Goal: Transaction & Acquisition: Purchase product/service

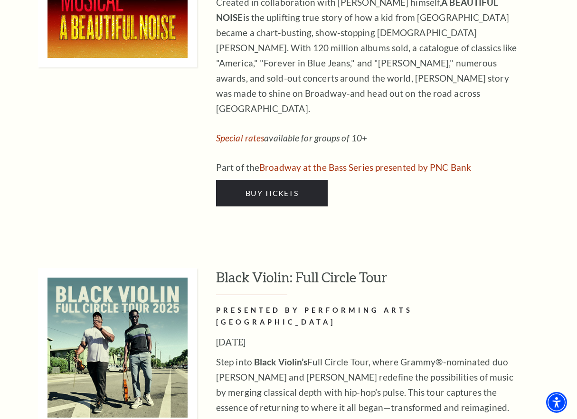
scroll to position [2736, 0]
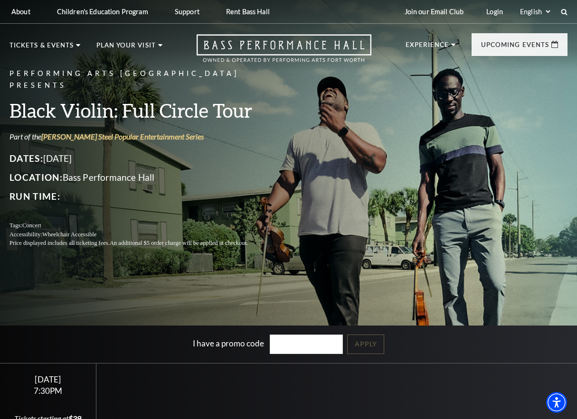
scroll to position [114, 0]
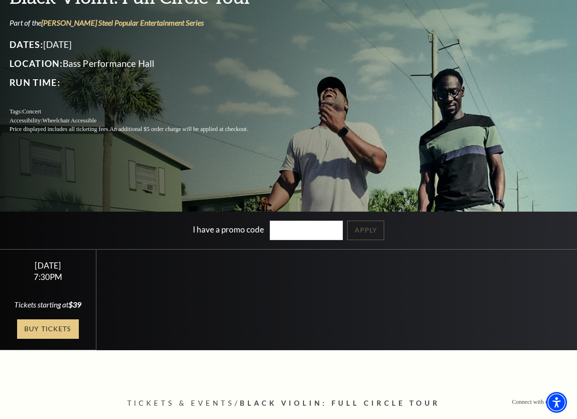
click at [67, 339] on link "Buy Tickets" at bounding box center [48, 329] width 62 height 19
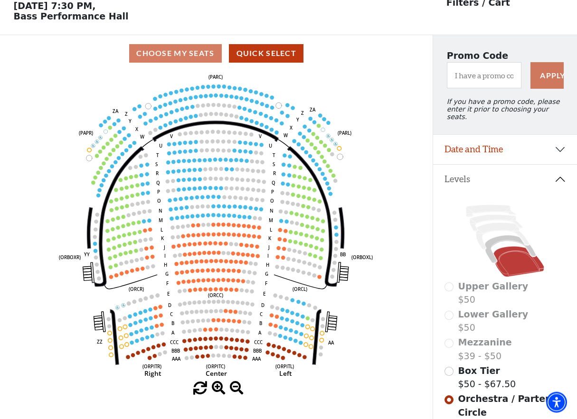
scroll to position [44, 0]
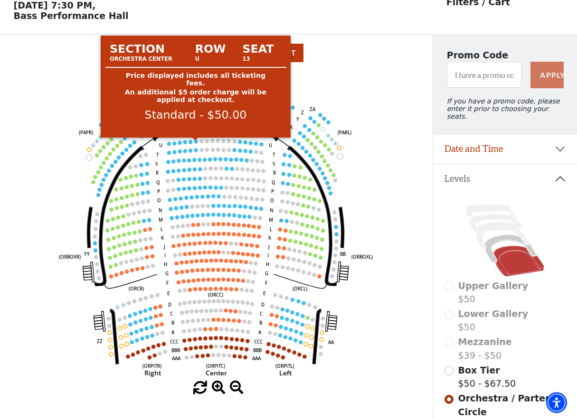
click at [196, 143] on circle at bounding box center [196, 142] width 4 height 4
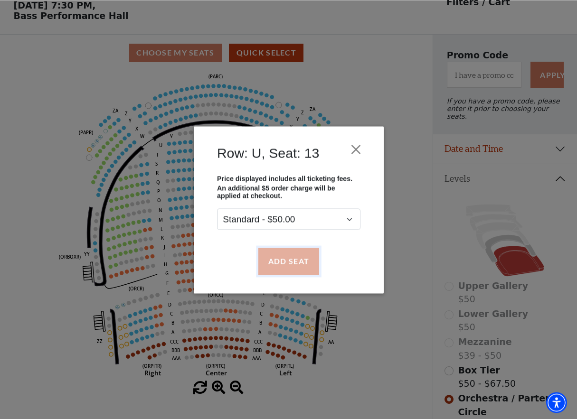
click at [307, 262] on button "Add Seat" at bounding box center [288, 261] width 61 height 27
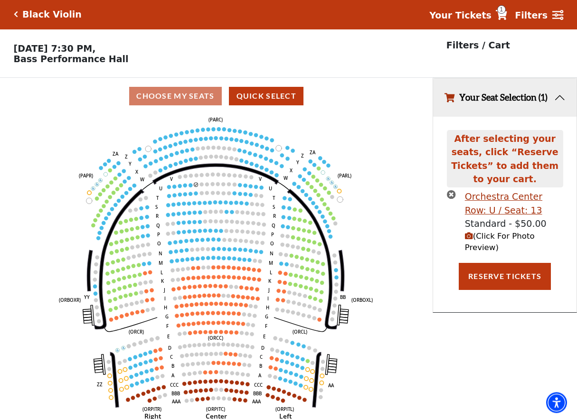
scroll to position [0, 0]
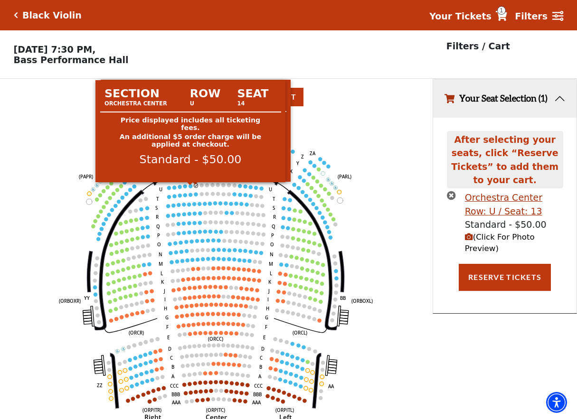
click at [192, 188] on circle at bounding box center [191, 186] width 4 height 4
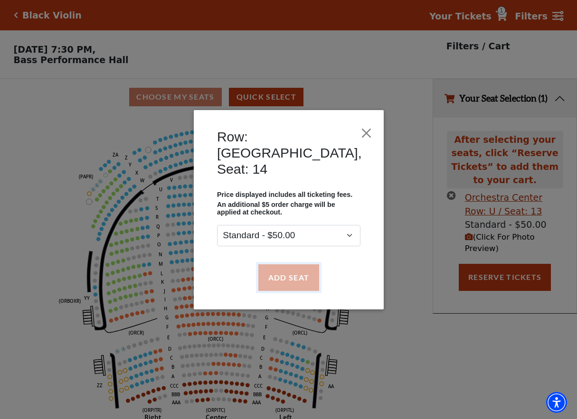
click at [283, 266] on button "Add Seat" at bounding box center [288, 277] width 61 height 27
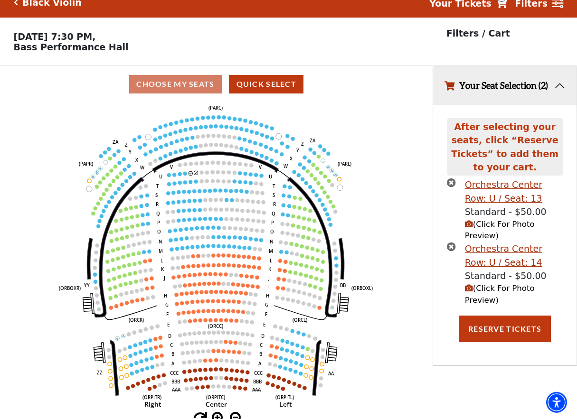
scroll to position [21, 0]
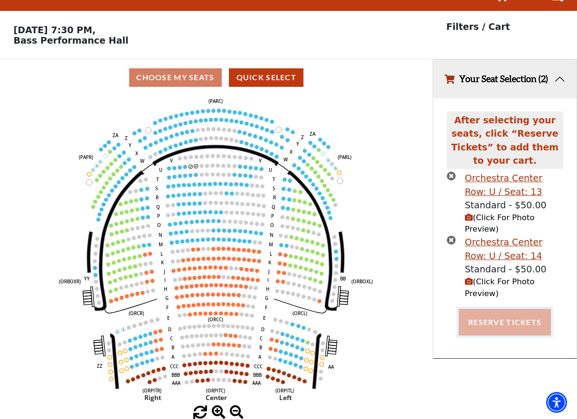
click at [505, 327] on button "Reserve Tickets" at bounding box center [505, 322] width 92 height 27
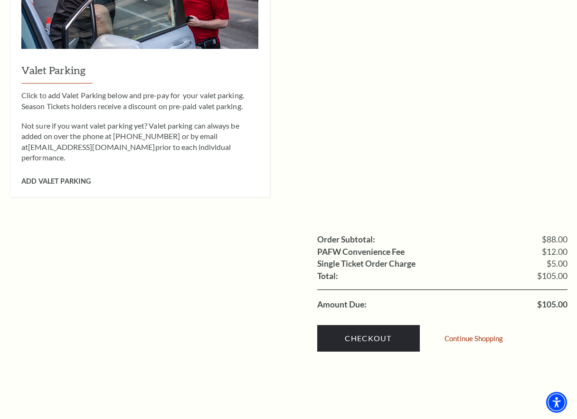
scroll to position [806, 0]
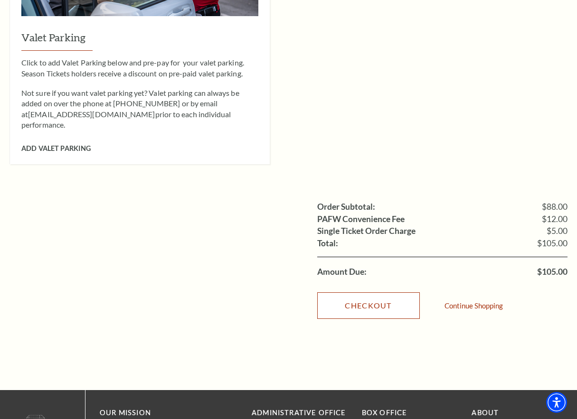
click at [352, 293] on link "Checkout" at bounding box center [368, 306] width 103 height 27
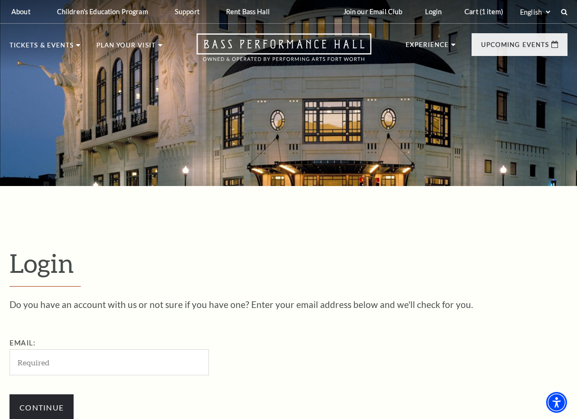
scroll to position [167, 0]
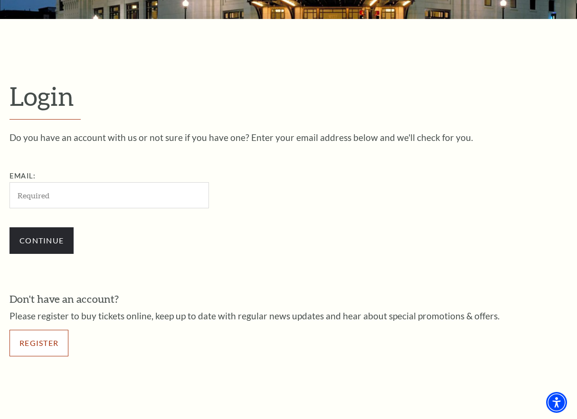
click at [41, 340] on link "Register" at bounding box center [39, 343] width 59 height 27
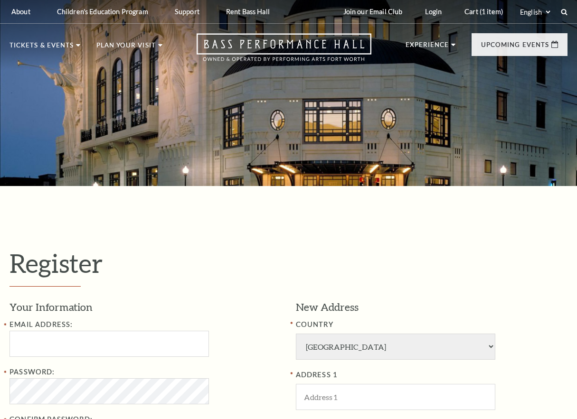
select select "1"
select select "TX"
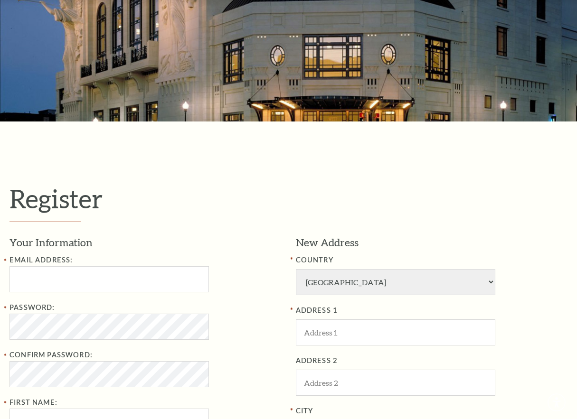
scroll to position [68, 0]
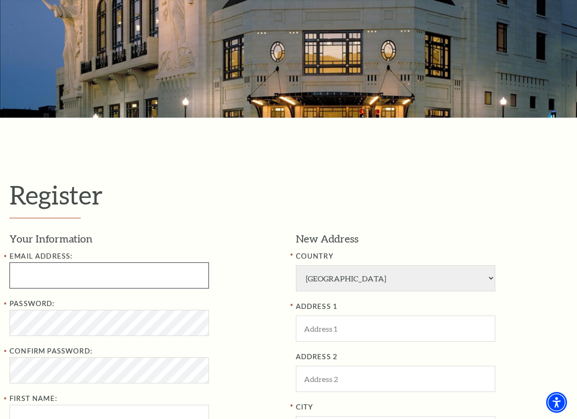
click at [84, 283] on input "Email Address:" at bounding box center [110, 276] width 200 height 26
paste input "jovsmart35@gmail.com"
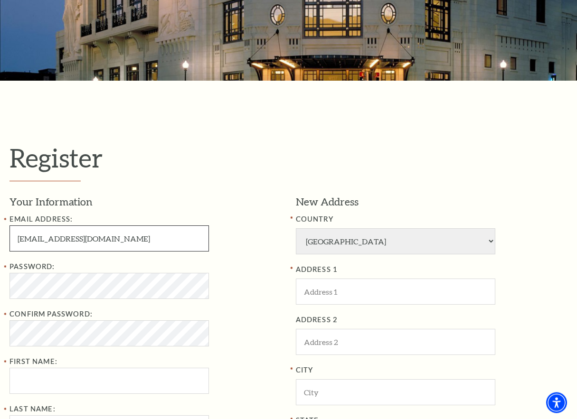
scroll to position [152, 0]
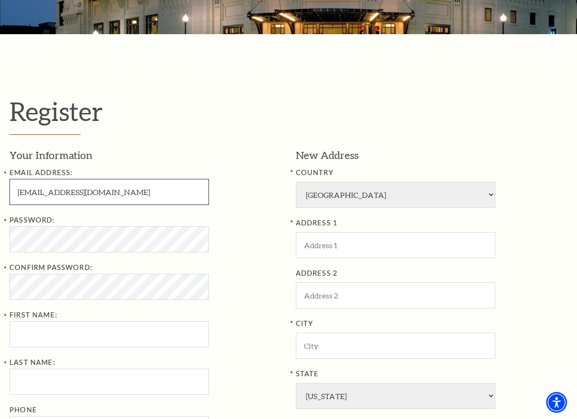
type input "jovsmart35@gmail.com"
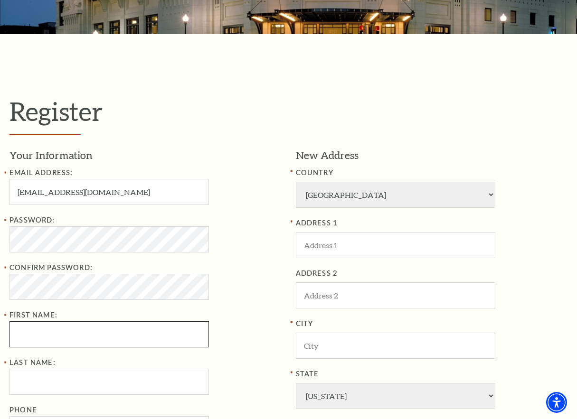
click at [42, 336] on input "First Name:" at bounding box center [110, 335] width 200 height 26
type input "jovies"
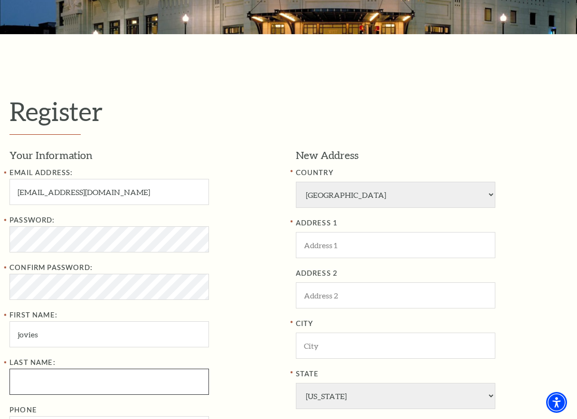
click at [30, 381] on input "Last Name:" at bounding box center [110, 382] width 200 height 26
type input "martin"
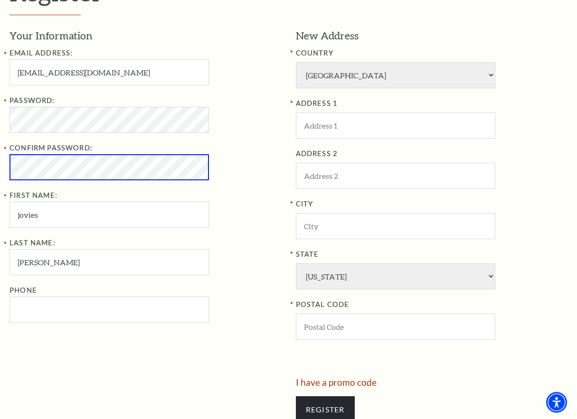
scroll to position [269, 0]
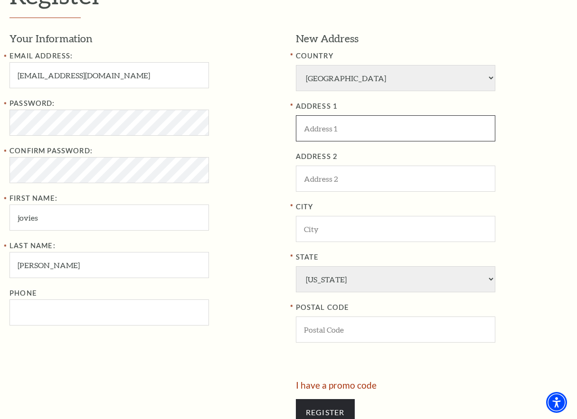
click at [320, 130] on input "ADDRESS 1" at bounding box center [396, 128] width 200 height 26
paste input "3444 Livingston Ave"
type input "3444 Livingston Ave"
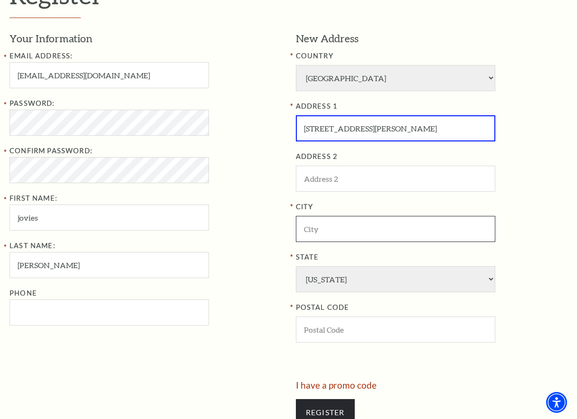
click at [339, 237] on input "City" at bounding box center [396, 229] width 200 height 26
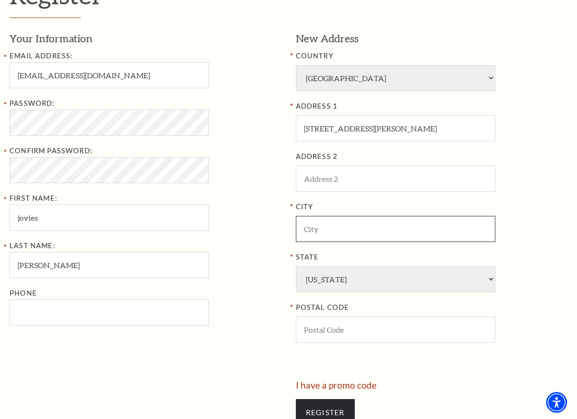
paste input "Fort Worth"
type input "Fort Worth"
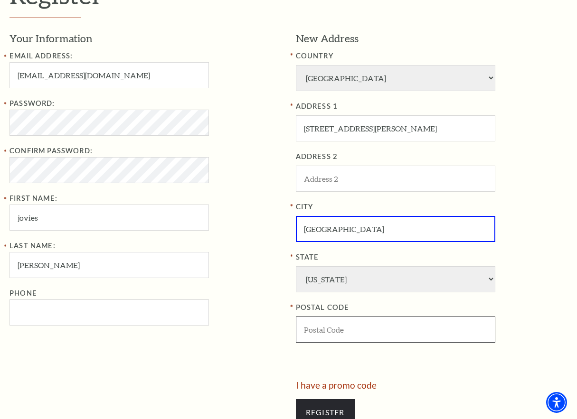
click at [340, 331] on input "POSTAL CODE" at bounding box center [396, 330] width 200 height 26
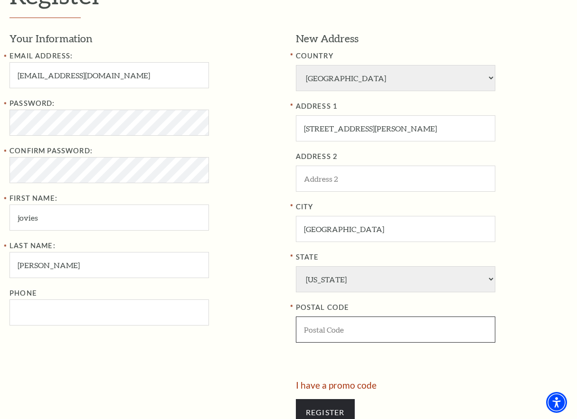
paste input "76110"
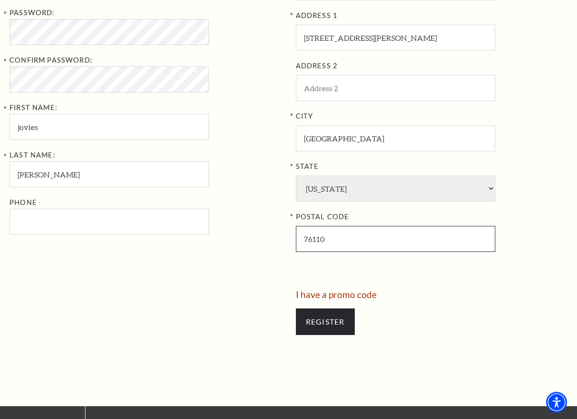
scroll to position [368, 0]
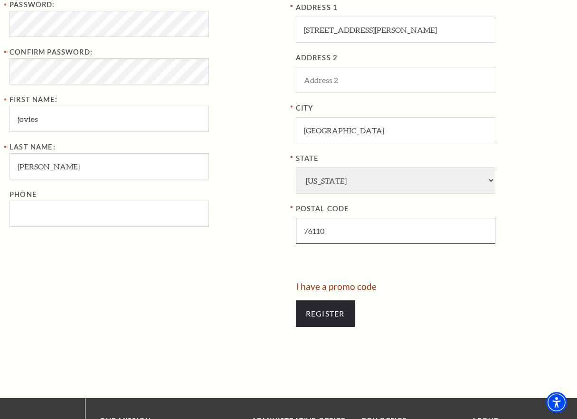
type input "76110"
click at [145, 266] on div "Your Information Email Address: jovsmart35@gmail.com Password: Confirm Password…" at bounding box center [149, 108] width 279 height 350
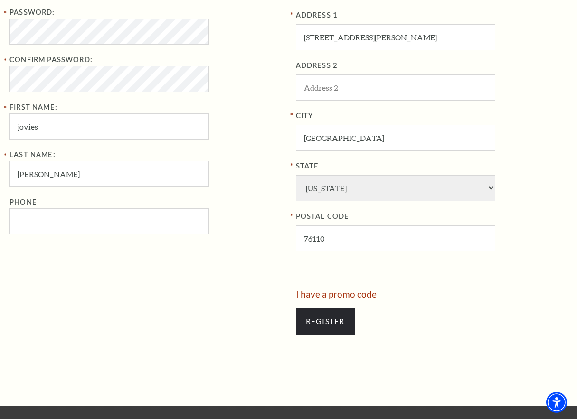
scroll to position [364, 0]
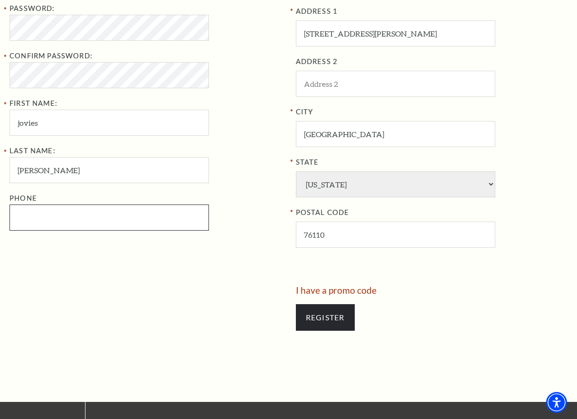
click at [69, 214] on input "Phone" at bounding box center [110, 218] width 200 height 26
type input "[PHONE_NUMBER]"
click at [222, 280] on div "Your Information Email Address: jovsmart35@gmail.com Password: Confirm Password…" at bounding box center [149, 111] width 279 height 350
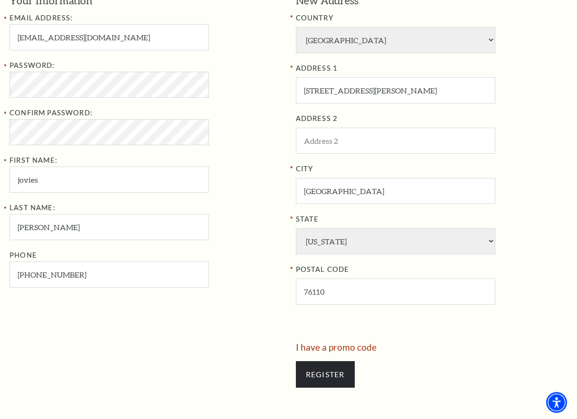
scroll to position [311, 0]
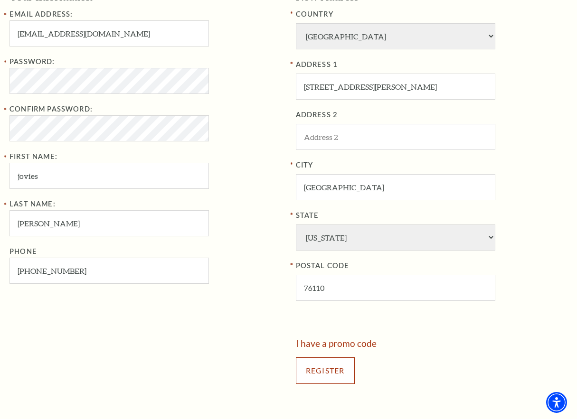
click at [335, 373] on input "Register" at bounding box center [325, 371] width 59 height 27
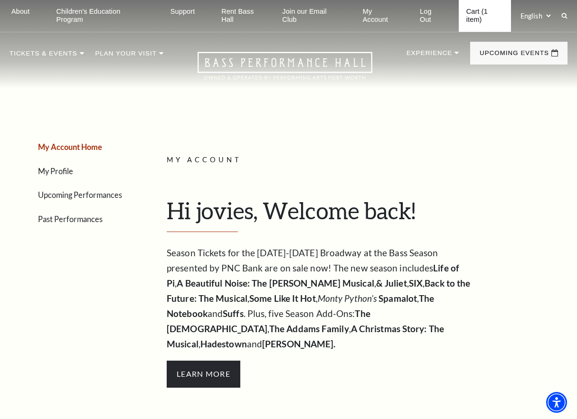
click at [476, 23] on link "Cart (1 item)" at bounding box center [485, 16] width 52 height 32
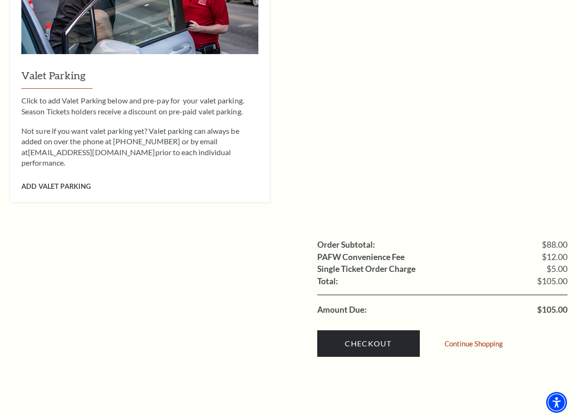
scroll to position [791, 0]
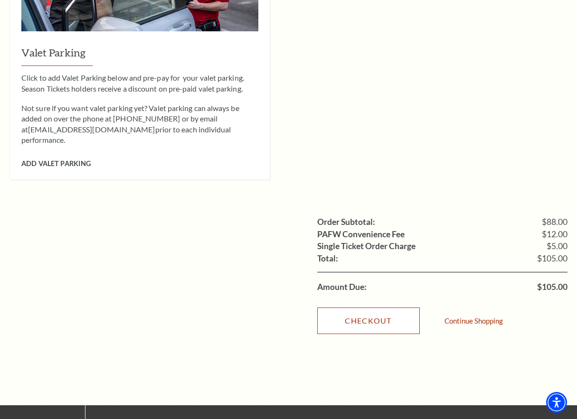
click at [360, 308] on link "Checkout" at bounding box center [368, 321] width 103 height 27
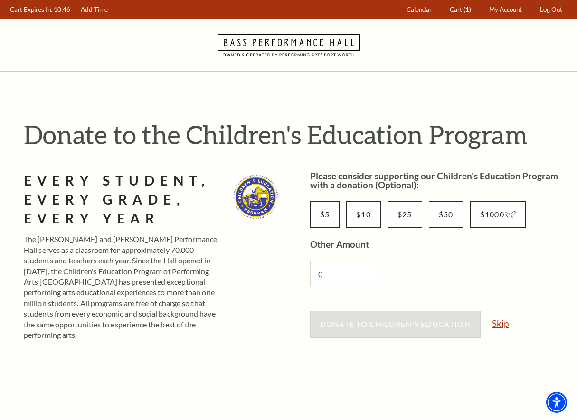
click at [501, 323] on link "Skip" at bounding box center [500, 323] width 17 height 9
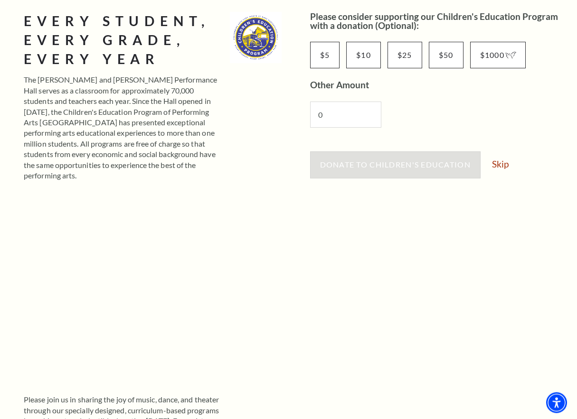
scroll to position [243, 0]
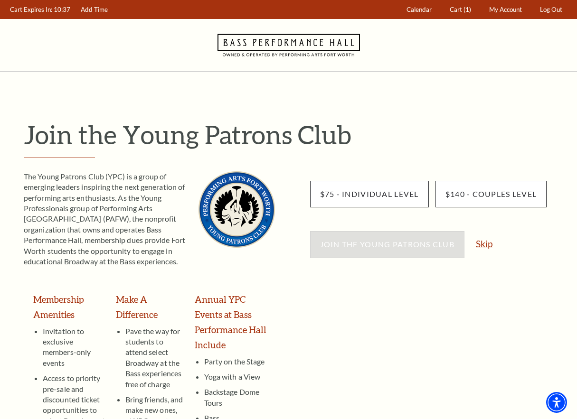
click at [484, 244] on link "Skip" at bounding box center [484, 243] width 17 height 9
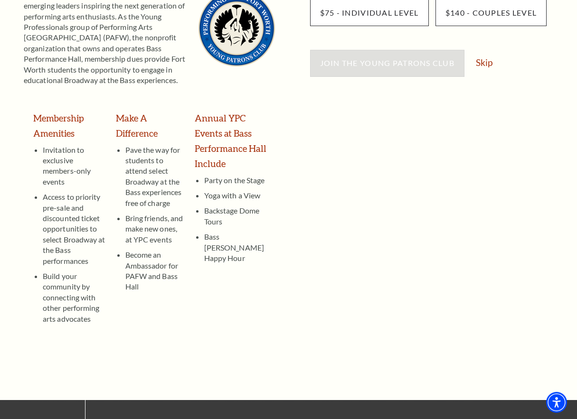
scroll to position [190, 0]
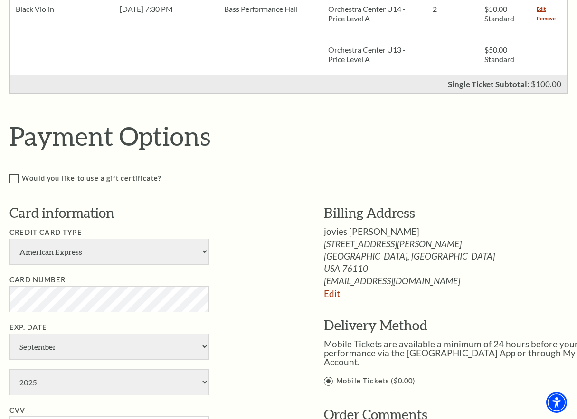
scroll to position [350, 0]
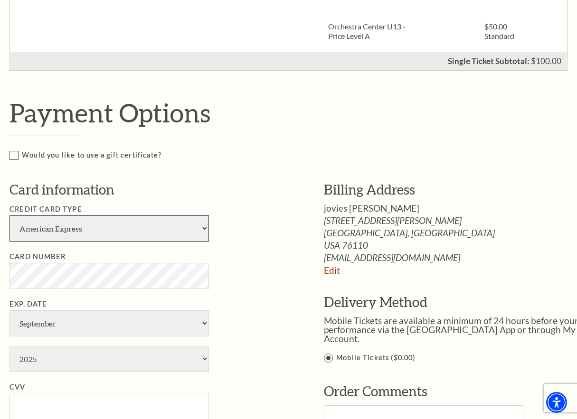
click option "American Express" at bounding box center [0, 0] width 0 height 0
select select "24"
click option "Visa" at bounding box center [0, 0] width 0 height 0
click at [279, 276] on li "Card Number" at bounding box center [153, 270] width 286 height 38
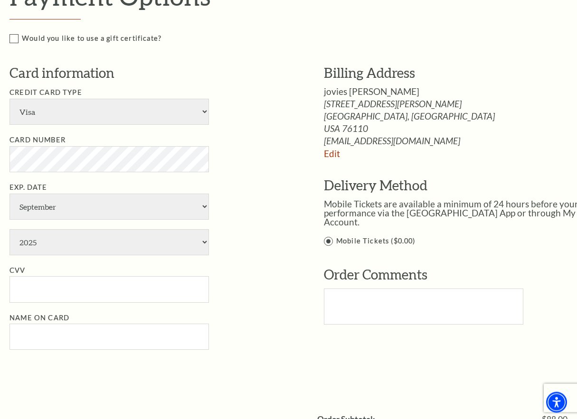
scroll to position [479, 0]
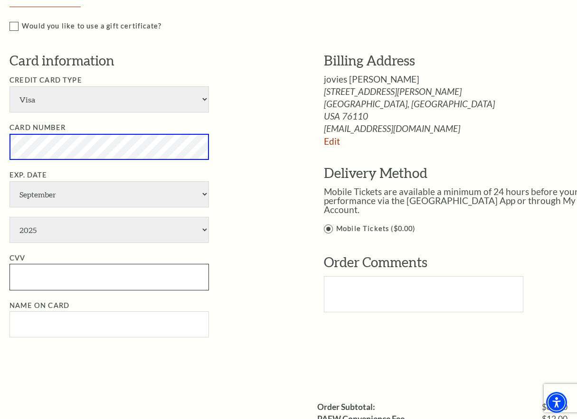
click at [52, 285] on input "CVV" at bounding box center [110, 277] width 200 height 26
paste input "009"
type input "009"
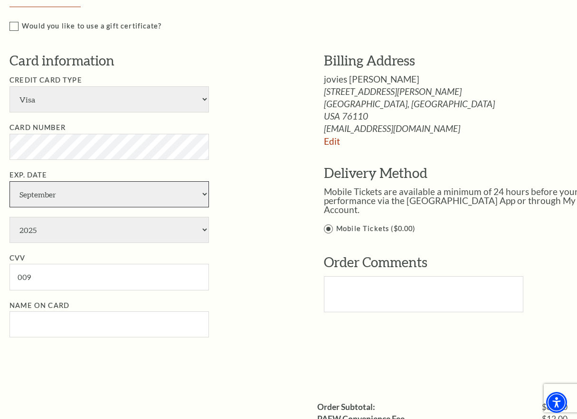
select select "11"
click option "November" at bounding box center [0, 0] width 0 height 0
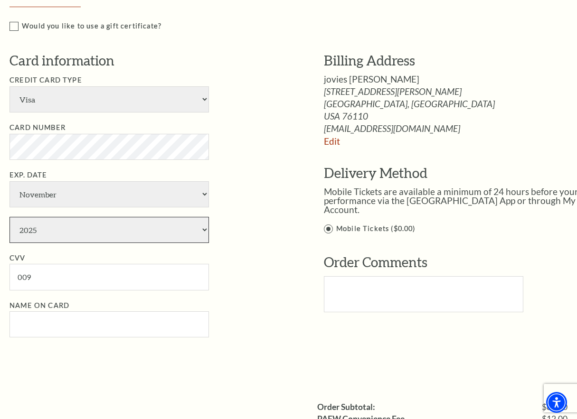
select select "2030"
click option "2030" at bounding box center [0, 0] width 0 height 0
click at [361, 76] on span "jovies martin" at bounding box center [371, 79] width 95 height 11
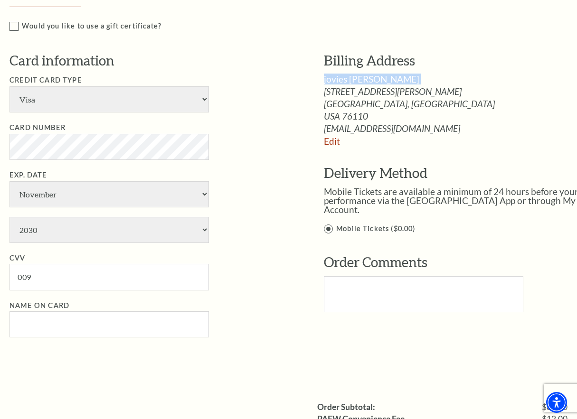
click at [361, 76] on span "jovies martin" at bounding box center [371, 79] width 95 height 11
copy div "jovies martin"
click at [71, 321] on input "Name on Card" at bounding box center [110, 325] width 200 height 26
paste input "jovies martin"
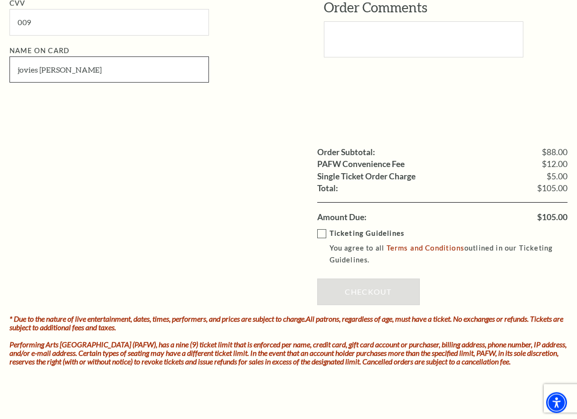
scroll to position [836, 0]
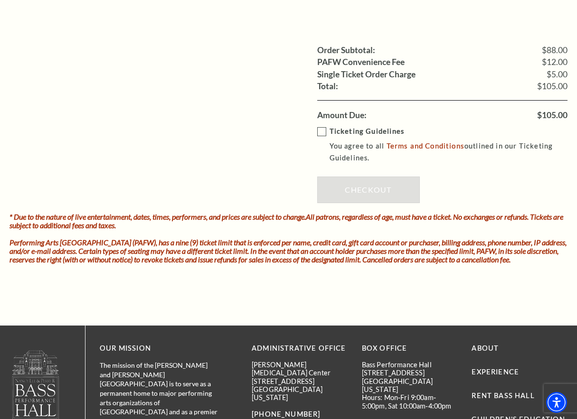
type input "jovies martin"
click at [319, 135] on label "Ticketing Guidelines You agree to all Terms and Conditions outlined in our Tick…" at bounding box center [449, 145] width 264 height 38
click at [0, 0] on input "Ticketing Guidelines You agree to all Terms and Conditions outlined in our Tick…" at bounding box center [0, 0] width 0 height 0
click at [346, 182] on link "Checkout" at bounding box center [368, 190] width 103 height 27
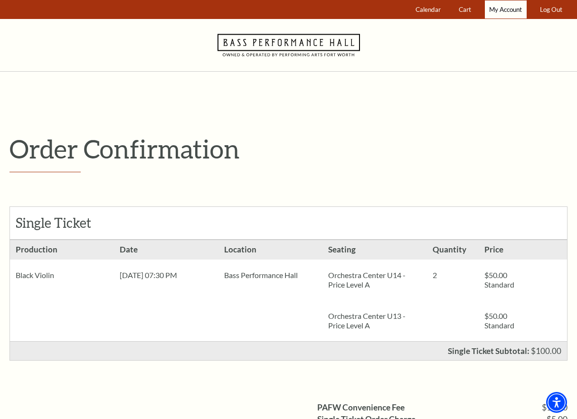
click at [496, 14] on link "My Account" at bounding box center [506, 9] width 42 height 19
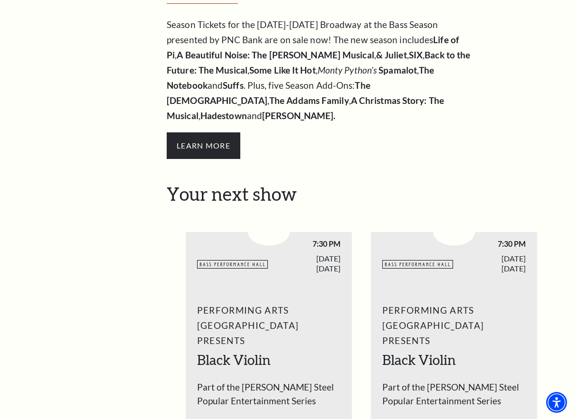
scroll to position [144, 0]
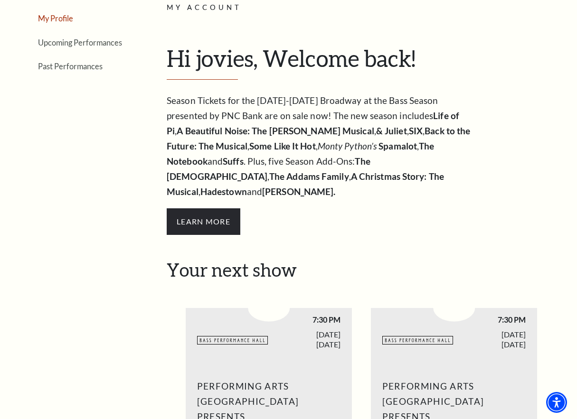
click at [67, 19] on link "My Profile" at bounding box center [55, 18] width 35 height 9
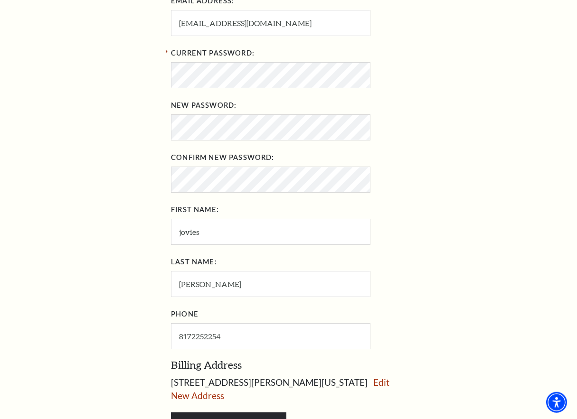
scroll to position [289, 0]
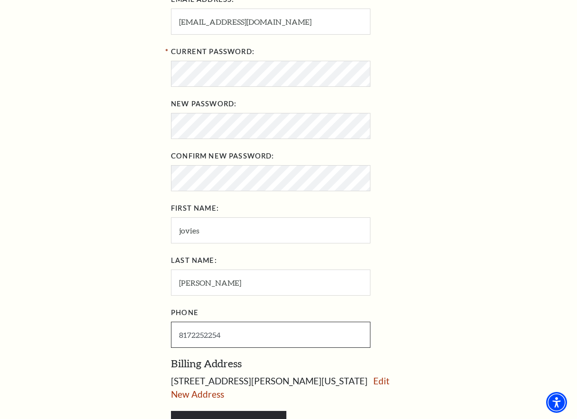
click at [223, 337] on input "8172252254" at bounding box center [271, 335] width 200 height 26
click at [207, 333] on input "8172252254" at bounding box center [271, 335] width 200 height 26
type input "[PHONE_NUMBER]"
